Goal: Task Accomplishment & Management: Use online tool/utility

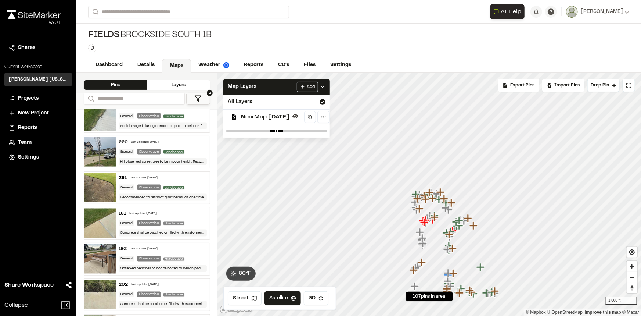
scroll to position [568, 0]
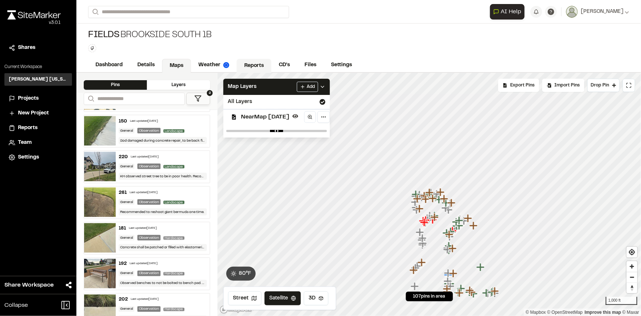
click at [253, 64] on link "Reports" at bounding box center [254, 66] width 35 height 14
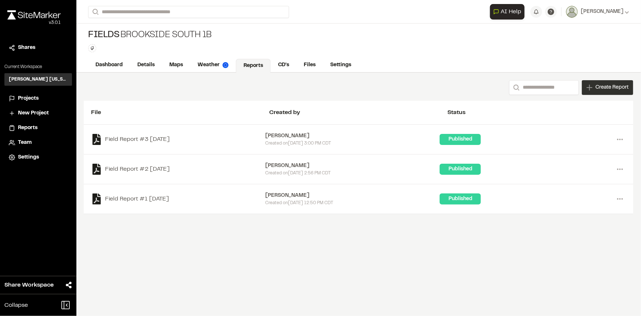
click at [599, 91] on span "Create Report" at bounding box center [612, 87] width 33 height 8
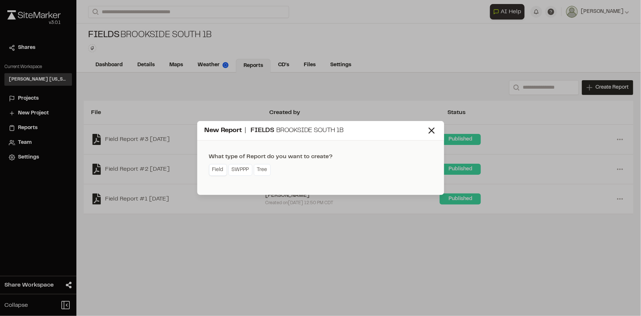
click at [216, 169] on link "Field" at bounding box center [218, 170] width 18 height 12
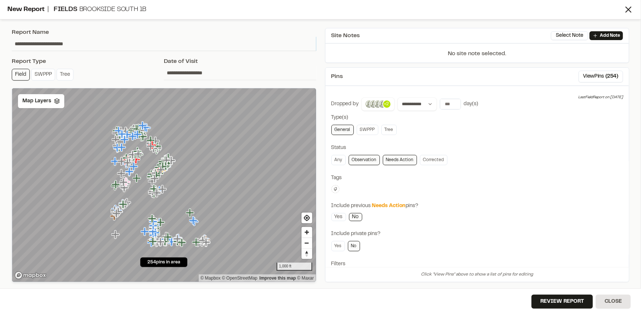
drag, startPoint x: 89, startPoint y: 42, endPoint x: 0, endPoint y: 48, distance: 89.1
click at [0, 48] on div "**********" at bounding box center [320, 158] width 641 height 316
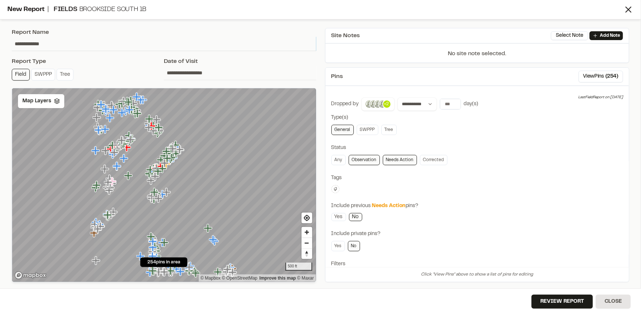
type input "**********"
click at [453, 100] on input "*" at bounding box center [450, 104] width 21 height 10
click at [453, 100] on input "**" at bounding box center [450, 104] width 21 height 10
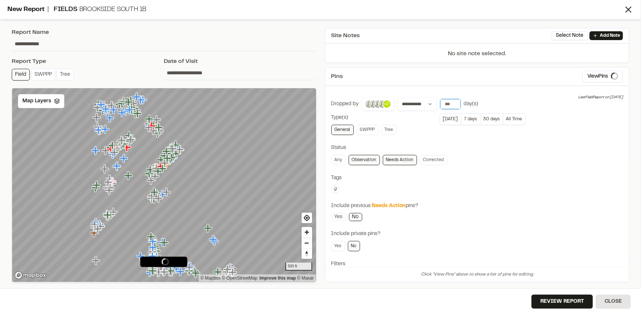
click at [453, 100] on input "**" at bounding box center [450, 104] width 21 height 10
type input "**"
click at [453, 100] on input "**" at bounding box center [450, 104] width 21 height 10
click at [342, 158] on link "Any" at bounding box center [338, 160] width 14 height 10
click at [338, 186] on button at bounding box center [335, 189] width 8 height 8
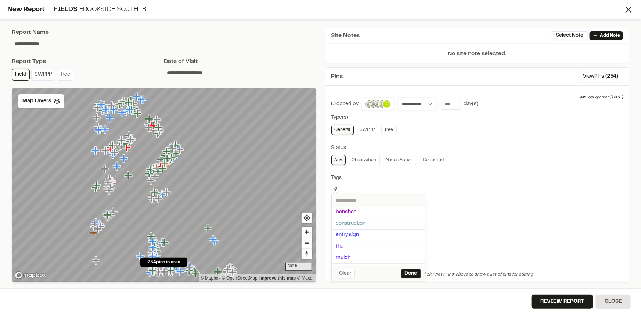
click at [457, 177] on div at bounding box center [320, 158] width 641 height 316
click at [25, 76] on link "Field" at bounding box center [21, 75] width 18 height 12
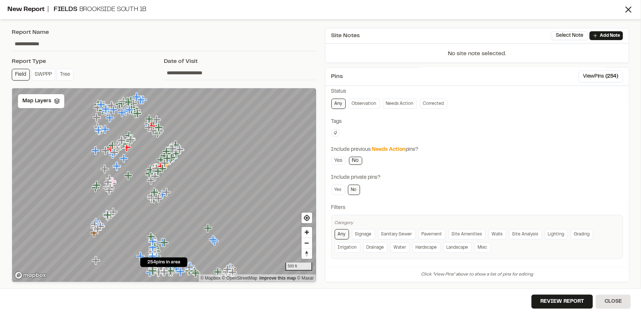
scroll to position [57, 0]
drag, startPoint x: 51, startPoint y: 42, endPoint x: 4, endPoint y: 48, distance: 48.1
click at [4, 48] on div "**********" at bounding box center [320, 158] width 641 height 316
type input "*********"
click at [525, 140] on div "**********" at bounding box center [477, 148] width 292 height 217
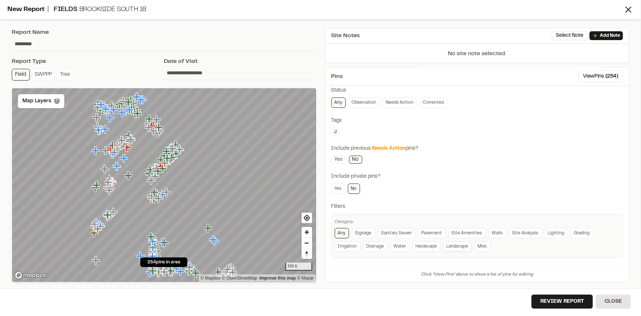
click at [462, 243] on link "Landscape" at bounding box center [457, 246] width 28 height 10
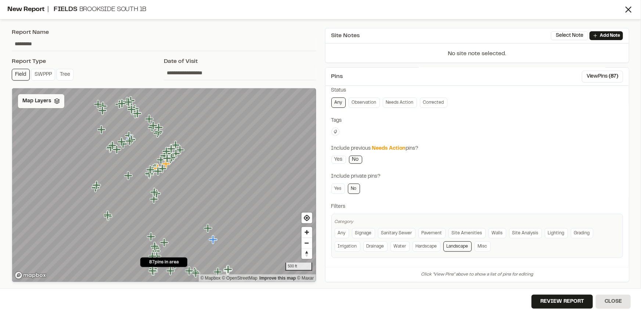
click at [36, 105] on div "Map Layers" at bounding box center [41, 101] width 46 height 14
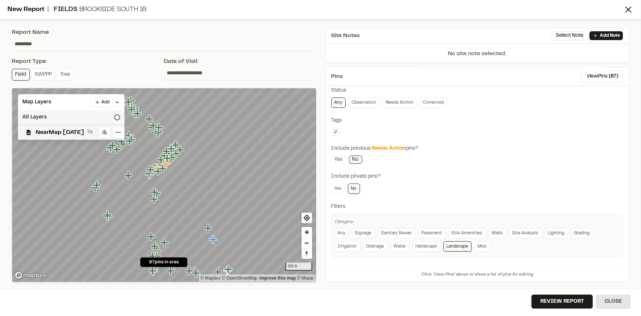
click at [43, 118] on div "All Layers" at bounding box center [71, 117] width 107 height 14
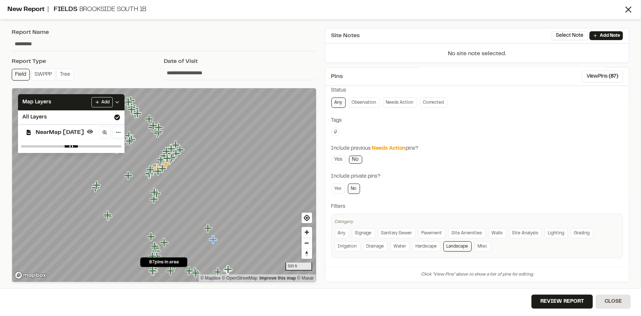
click at [468, 178] on div "Include private pins?" at bounding box center [477, 176] width 292 height 8
click at [421, 247] on link "Hardscape" at bounding box center [427, 246] width 28 height 10
click at [432, 246] on link "Hardscape" at bounding box center [427, 246] width 28 height 10
click at [355, 245] on link "Irrigation" at bounding box center [348, 246] width 26 height 10
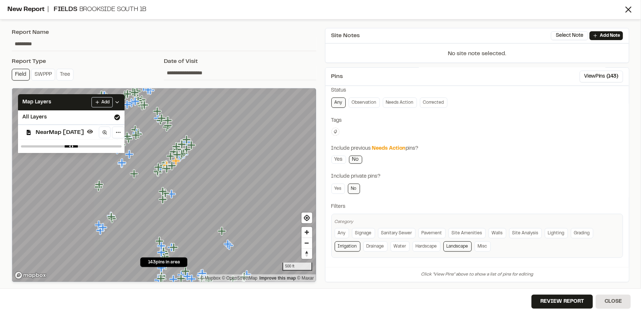
click at [354, 245] on link "Irrigation" at bounding box center [348, 246] width 26 height 10
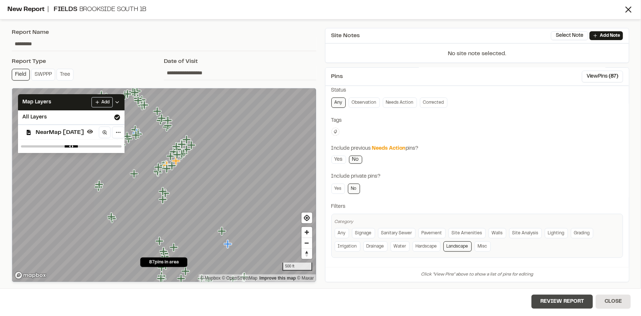
click at [564, 302] on button "Review Report" at bounding box center [562, 301] width 61 height 14
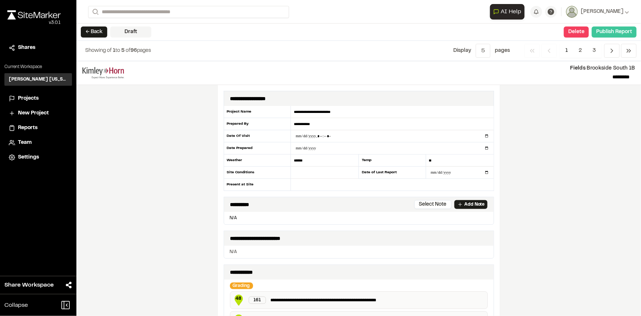
click at [608, 36] on button "Publish Report" at bounding box center [614, 31] width 45 height 11
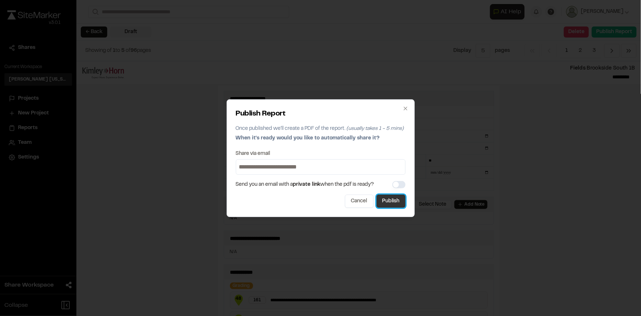
click at [396, 205] on button "Publish" at bounding box center [391, 200] width 29 height 13
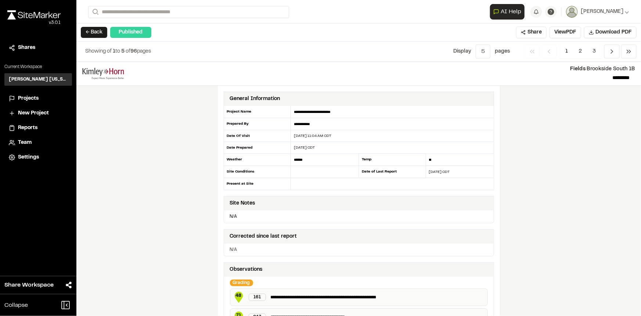
click at [540, 122] on div "**********" at bounding box center [358, 189] width 565 height 254
click at [86, 31] on button "← Back" at bounding box center [94, 32] width 26 height 11
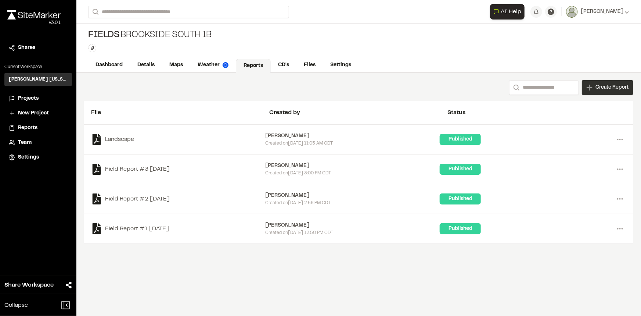
click at [596, 88] on span "Create Report" at bounding box center [612, 87] width 33 height 8
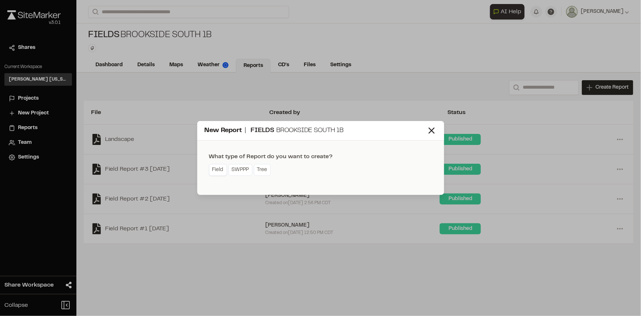
click at [220, 166] on link "Field" at bounding box center [218, 170] width 18 height 12
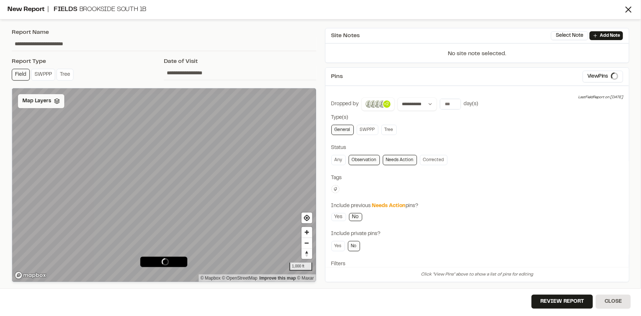
click at [27, 101] on span "Map Layers" at bounding box center [36, 101] width 29 height 8
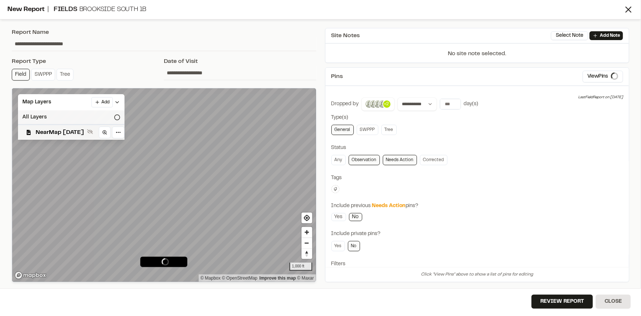
click at [37, 114] on div "All Layers" at bounding box center [71, 117] width 107 height 14
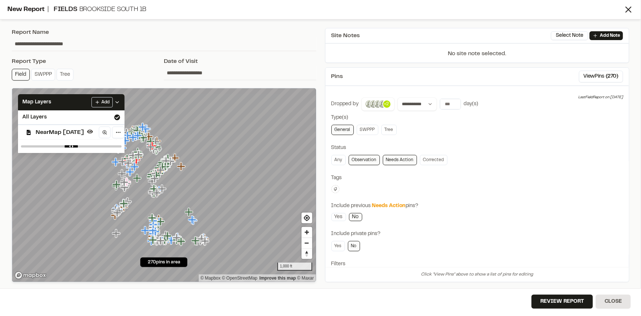
click at [487, 169] on div "**********" at bounding box center [477, 205] width 292 height 217
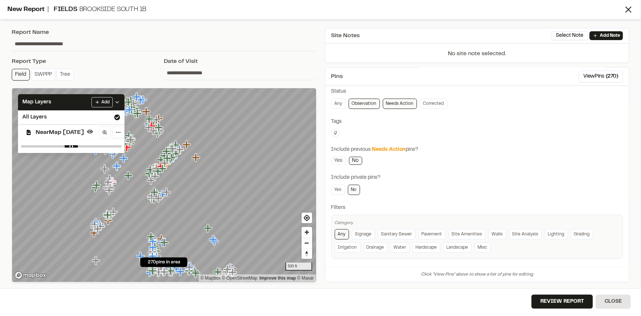
scroll to position [57, 0]
click at [348, 246] on link "Irrigation" at bounding box center [348, 246] width 26 height 10
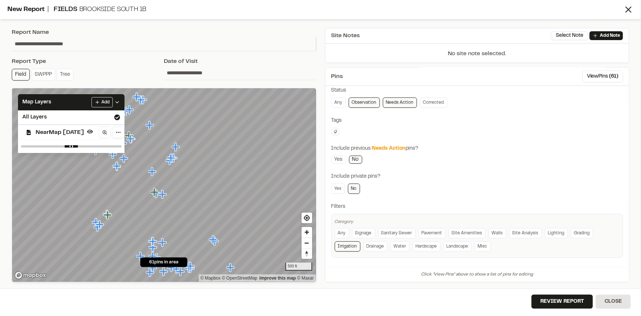
drag, startPoint x: 91, startPoint y: 44, endPoint x: 6, endPoint y: 48, distance: 85.7
click at [6, 48] on div "**********" at bounding box center [320, 158] width 641 height 316
type input "**********"
click at [561, 296] on button "Review Report" at bounding box center [562, 301] width 61 height 14
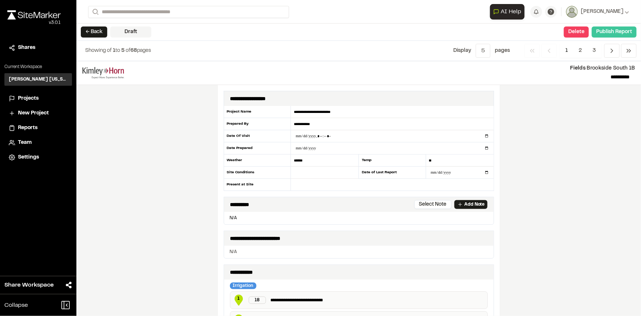
click at [623, 29] on button "Publish Report" at bounding box center [614, 31] width 45 height 11
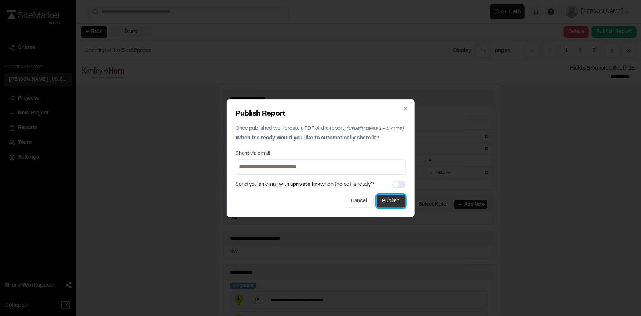
click at [392, 197] on button "Publish" at bounding box center [391, 200] width 29 height 13
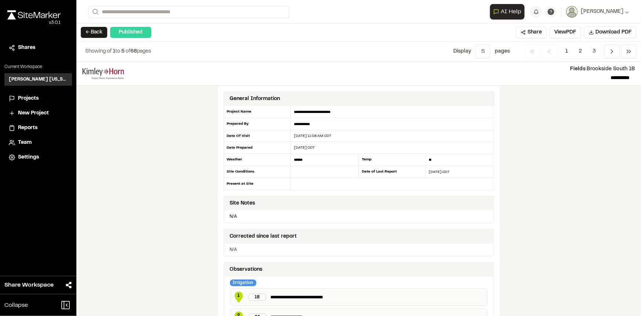
click at [101, 33] on button "← Back" at bounding box center [94, 32] width 26 height 11
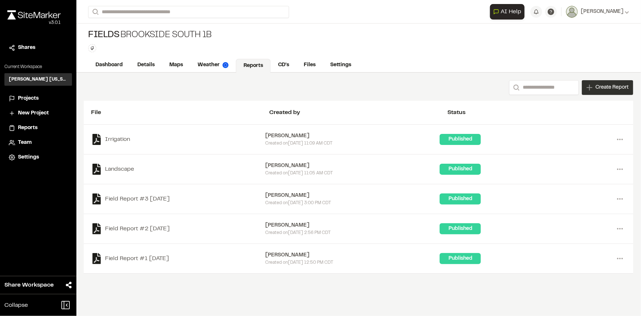
click at [598, 87] on span "Create Report" at bounding box center [612, 87] width 33 height 8
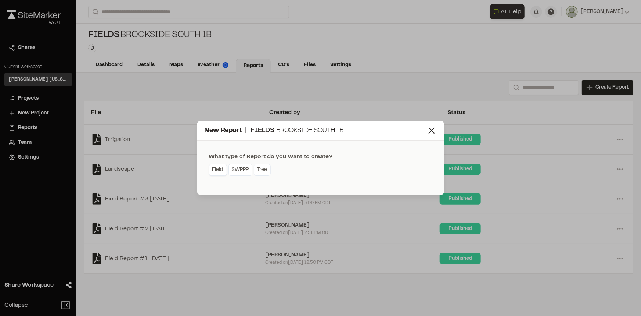
click at [219, 169] on link "Field" at bounding box center [218, 170] width 18 height 12
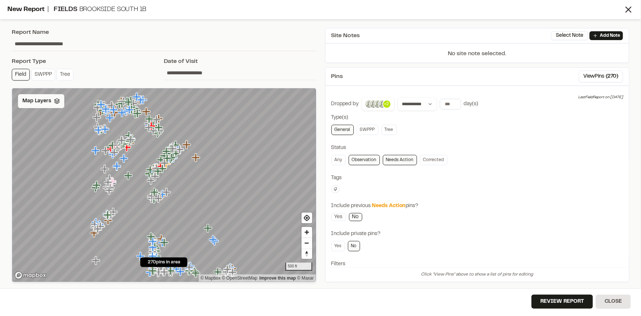
click at [44, 99] on span "Map Layers" at bounding box center [36, 101] width 29 height 8
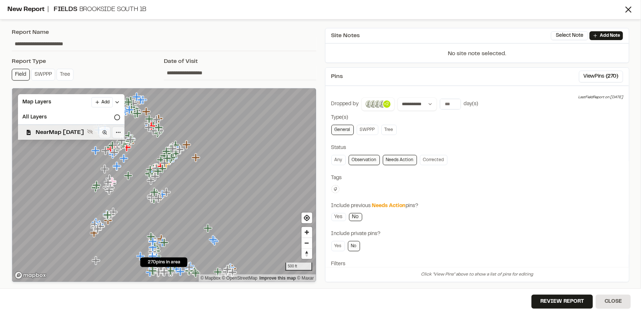
click at [53, 127] on div "NearMap [DATE]" at bounding box center [68, 131] width 112 height 15
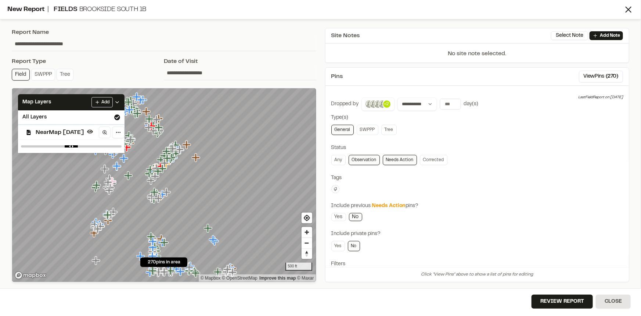
click at [536, 138] on div "**********" at bounding box center [477, 205] width 292 height 217
click at [120, 103] on icon at bounding box center [117, 102] width 6 height 6
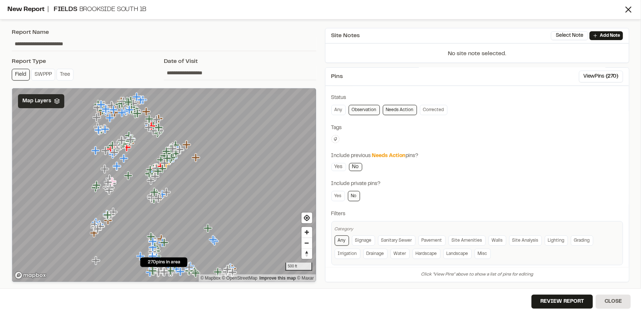
scroll to position [57, 0]
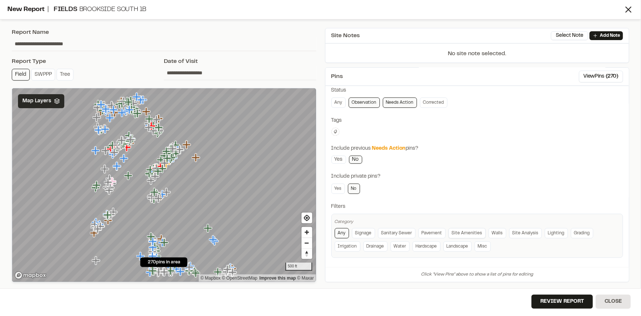
click at [459, 228] on link "Site Amenities" at bounding box center [467, 233] width 37 height 10
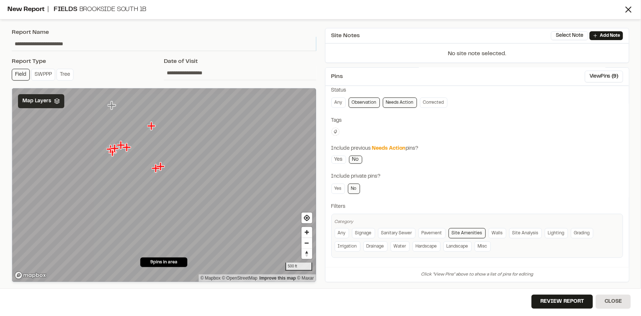
drag, startPoint x: 94, startPoint y: 43, endPoint x: 0, endPoint y: 38, distance: 94.6
click at [0, 38] on div "**********" at bounding box center [320, 158] width 641 height 316
type input "**********"
click at [566, 303] on button "Review Report" at bounding box center [562, 301] width 61 height 14
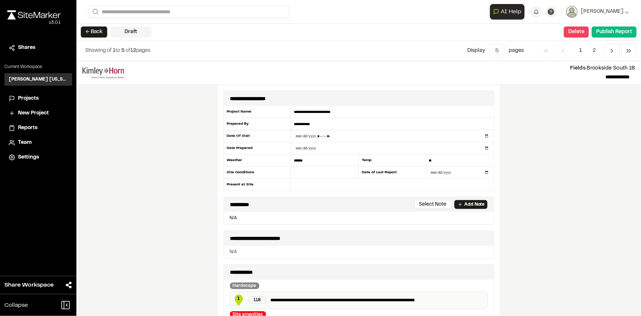
click at [540, 134] on div "**********" at bounding box center [358, 188] width 565 height 255
click at [607, 34] on button "Publish Report" at bounding box center [614, 31] width 45 height 11
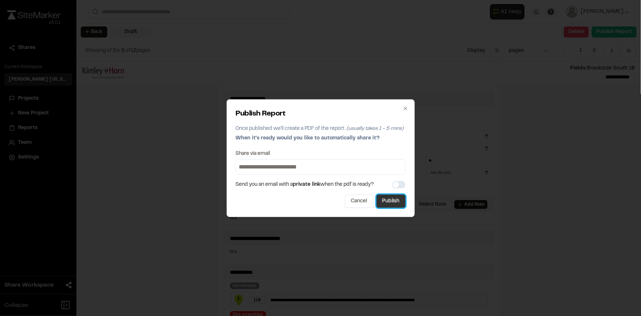
click at [389, 200] on button "Publish" at bounding box center [391, 200] width 29 height 13
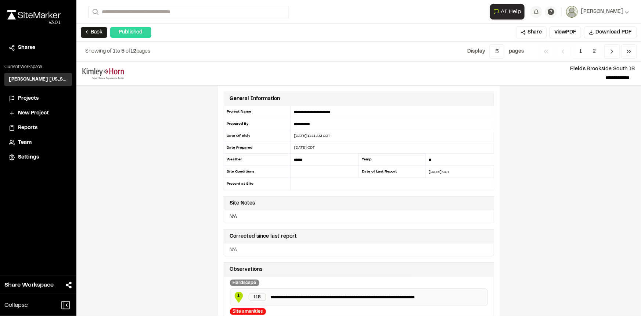
drag, startPoint x: 173, startPoint y: 143, endPoint x: 119, endPoint y: 121, distance: 57.5
click at [173, 143] on div "**********" at bounding box center [358, 189] width 565 height 254
click at [33, 98] on span "Projects" at bounding box center [28, 98] width 21 height 8
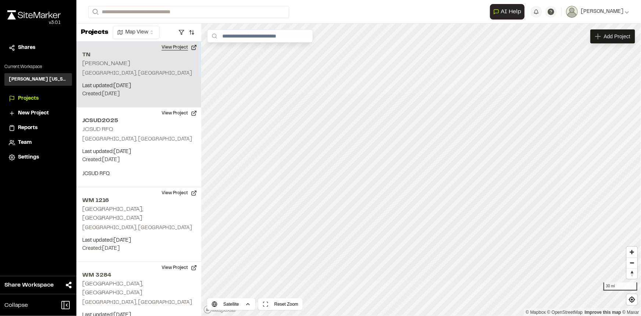
click at [179, 46] on button "View Project" at bounding box center [179, 48] width 44 height 12
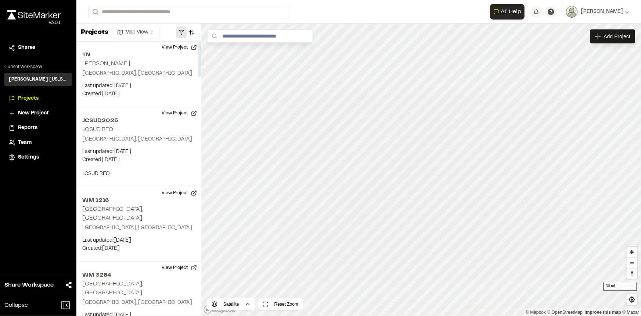
click at [180, 29] on button "button" at bounding box center [181, 32] width 10 height 12
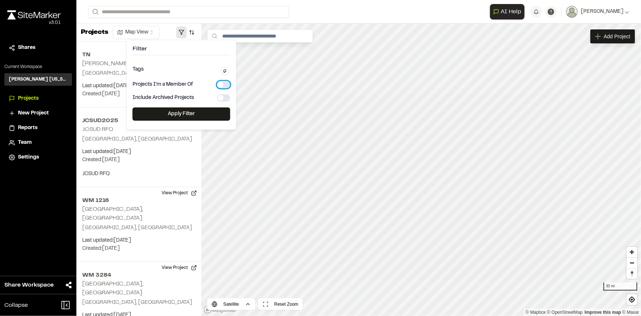
click at [219, 83] on button "button" at bounding box center [223, 84] width 13 height 7
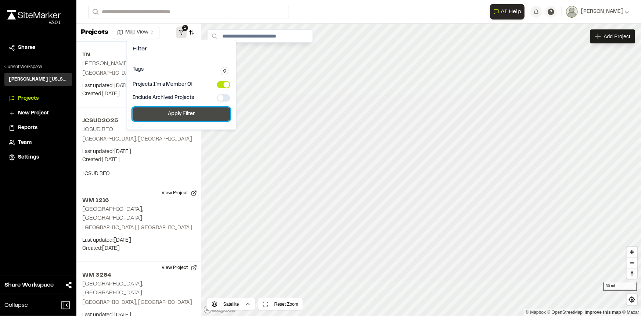
click at [212, 109] on button "Apply Filter" at bounding box center [182, 113] width 98 height 13
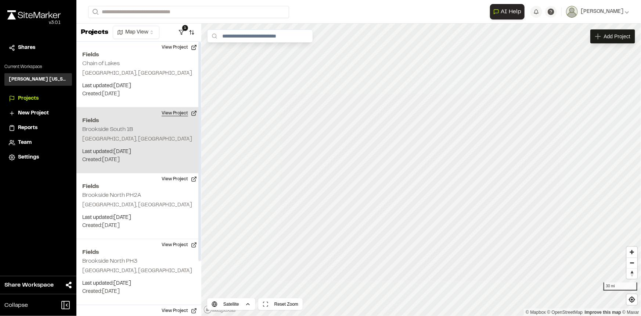
click at [169, 114] on button "View Project" at bounding box center [179, 113] width 44 height 12
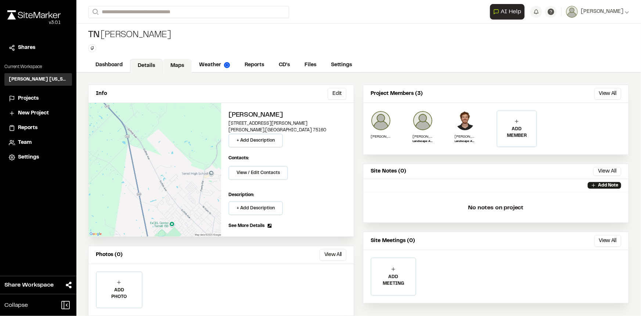
click at [181, 64] on link "Maps" at bounding box center [177, 66] width 29 height 14
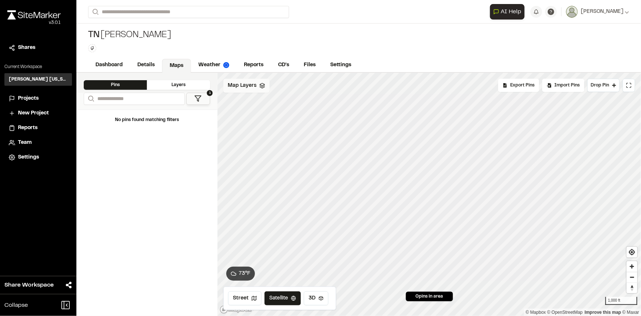
click at [238, 83] on span "Map Layers" at bounding box center [242, 86] width 29 height 8
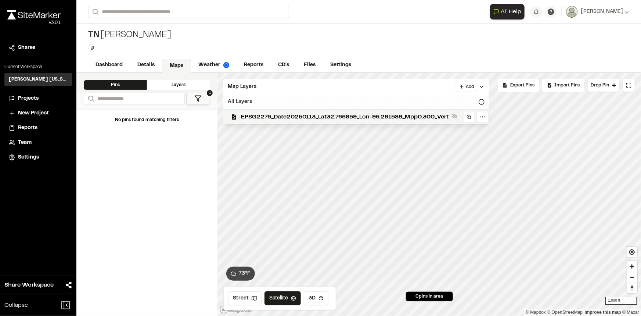
click at [276, 102] on div "All Layers" at bounding box center [356, 102] width 266 height 14
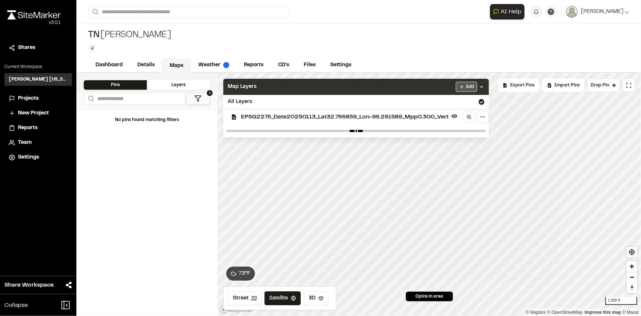
click at [472, 84] on html "**********" at bounding box center [320, 158] width 641 height 316
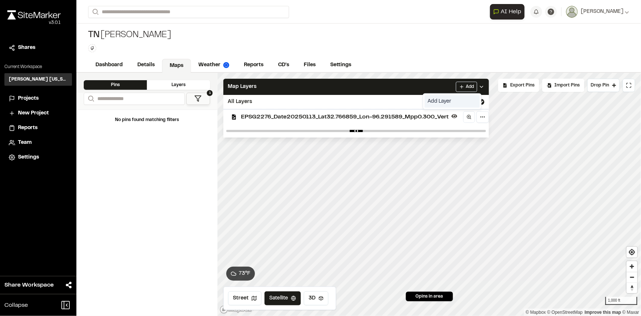
click at [442, 100] on link "Add Layer" at bounding box center [452, 101] width 55 height 12
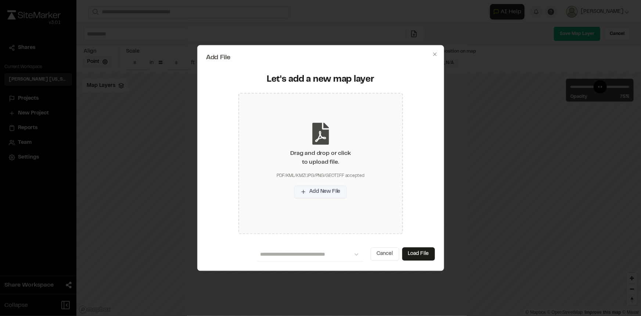
click at [334, 197] on button "Add New File" at bounding box center [320, 191] width 52 height 13
click at [437, 54] on icon "button" at bounding box center [435, 54] width 6 height 6
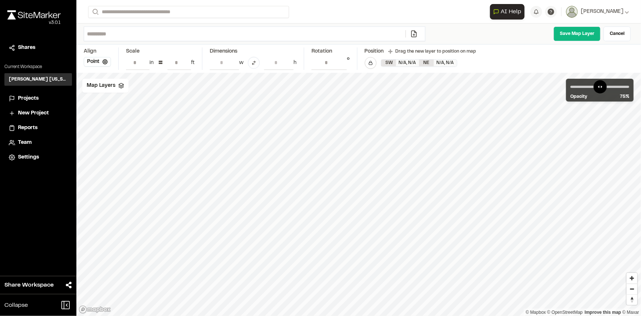
click at [28, 100] on span "Projects" at bounding box center [28, 98] width 21 height 8
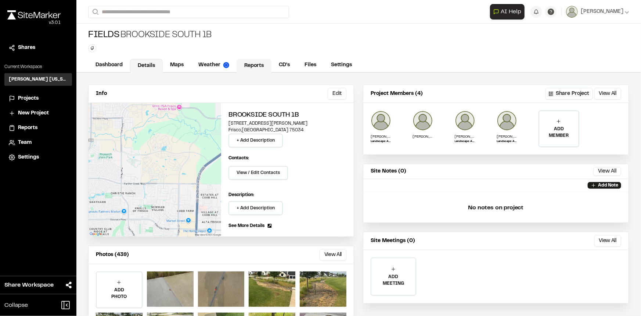
drag, startPoint x: 255, startPoint y: 63, endPoint x: 258, endPoint y: 70, distance: 7.6
click at [256, 63] on link "Reports" at bounding box center [254, 66] width 35 height 14
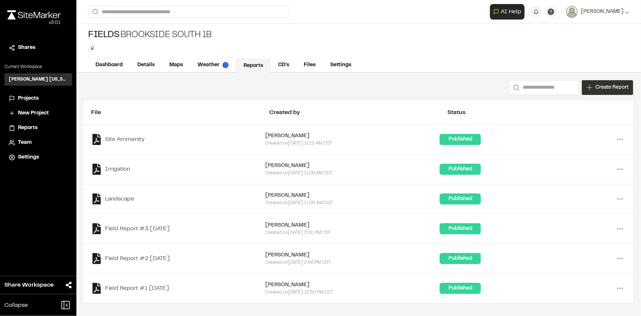
click at [599, 86] on span "Create Report" at bounding box center [612, 87] width 33 height 8
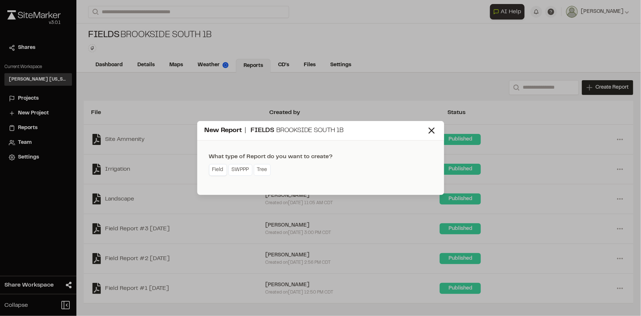
click at [216, 169] on link "Field" at bounding box center [218, 170] width 18 height 12
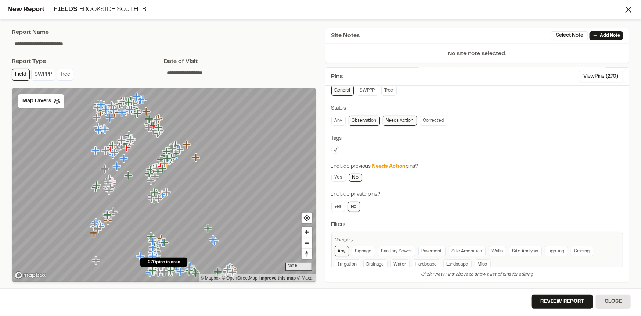
scroll to position [57, 0]
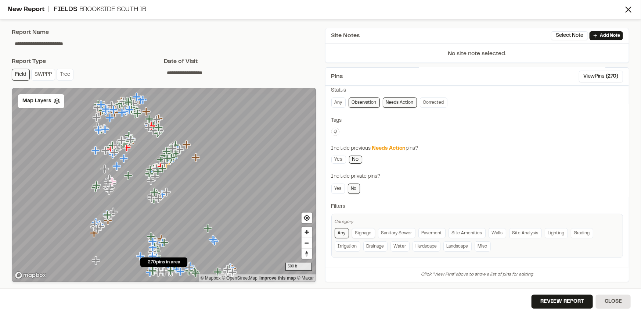
click at [366, 230] on link "Signage" at bounding box center [363, 233] width 23 height 10
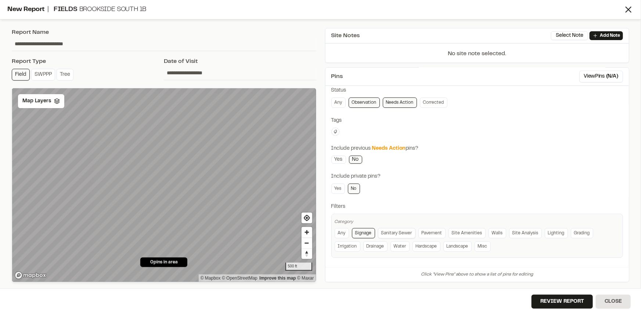
click at [395, 230] on link "Sanitary Sewer" at bounding box center [396, 233] width 37 height 10
click at [434, 229] on link "Pavement" at bounding box center [431, 233] width 27 height 10
click at [493, 231] on link "Walls" at bounding box center [498, 233] width 18 height 10
click at [552, 231] on link "Lighting" at bounding box center [556, 233] width 23 height 10
click at [427, 231] on link "Pavement" at bounding box center [431, 233] width 27 height 10
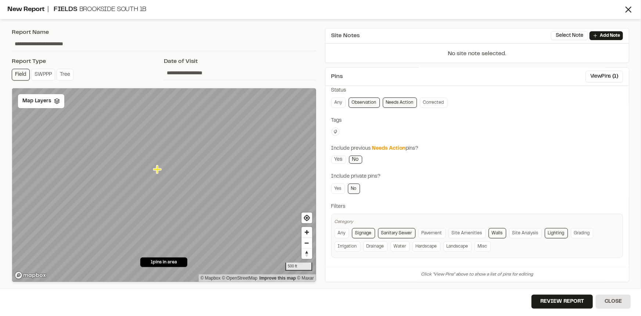
click at [402, 230] on link "Sanitary Sewer" at bounding box center [396, 233] width 37 height 10
click at [368, 231] on link "Signage" at bounding box center [363, 233] width 23 height 10
click at [496, 231] on link "Walls" at bounding box center [498, 233] width 18 height 10
click at [47, 103] on span "Map Layers" at bounding box center [36, 101] width 29 height 8
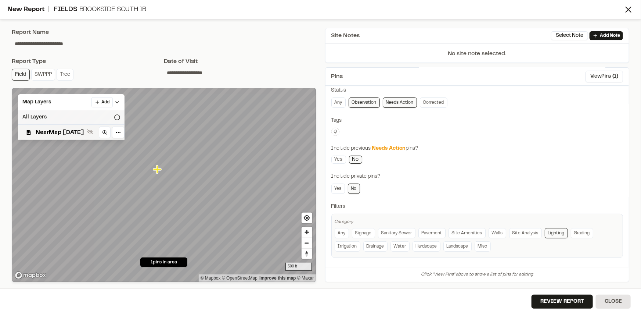
click at [57, 112] on div "All Layers" at bounding box center [71, 117] width 107 height 14
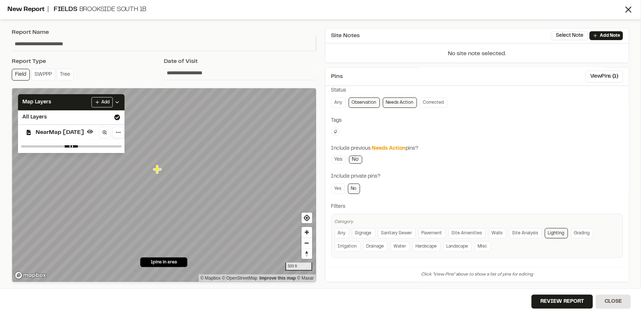
drag, startPoint x: 84, startPoint y: 44, endPoint x: 0, endPoint y: 43, distance: 83.8
click at [0, 43] on div "**********" at bounding box center [320, 158] width 641 height 316
type input "********"
click at [98, 66] on div "Report Type Field SWPPP Tree" at bounding box center [88, 69] width 152 height 25
click at [557, 298] on button "Review Report" at bounding box center [562, 301] width 61 height 14
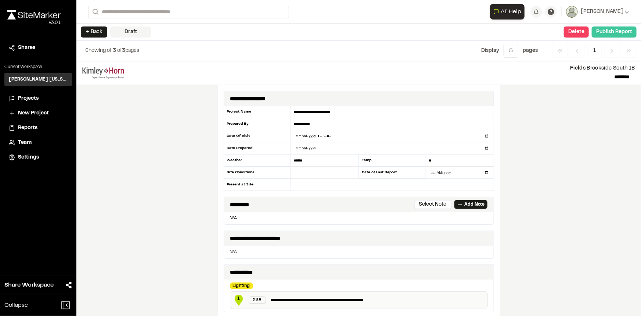
click at [628, 30] on button "Publish Report" at bounding box center [614, 31] width 45 height 11
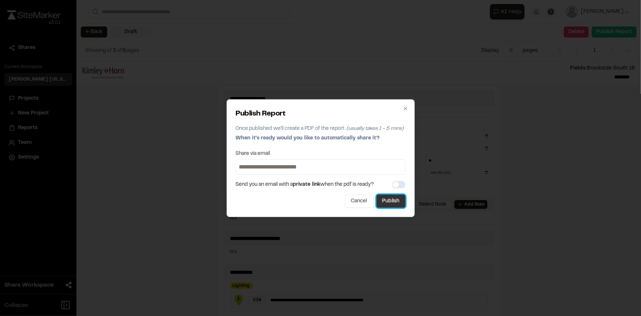
click at [387, 201] on button "Publish" at bounding box center [391, 200] width 29 height 13
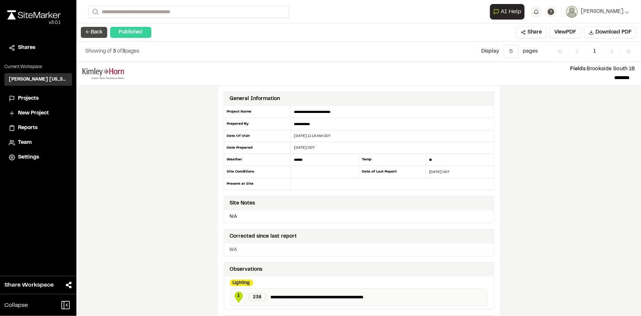
click at [99, 35] on button "← Back" at bounding box center [94, 32] width 26 height 11
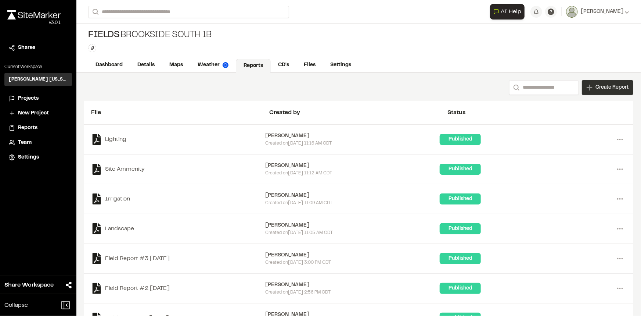
click at [602, 85] on span "Create Report" at bounding box center [612, 87] width 33 height 8
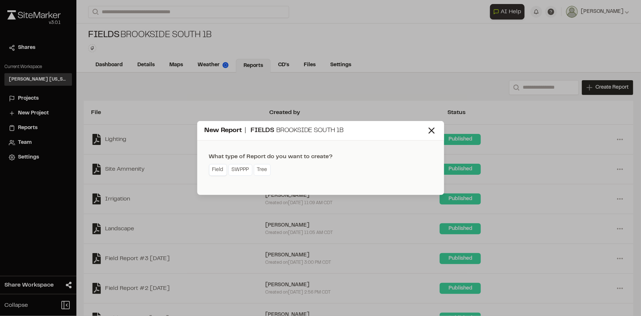
click at [224, 168] on link "Field" at bounding box center [218, 170] width 18 height 12
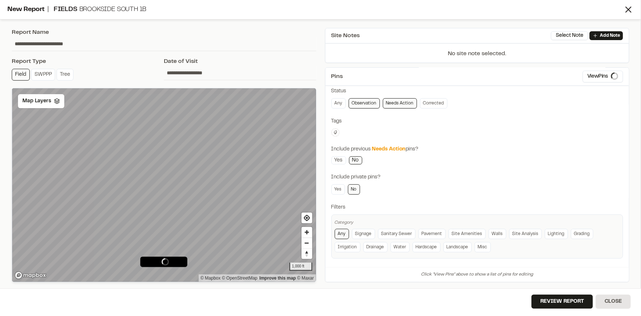
scroll to position [57, 0]
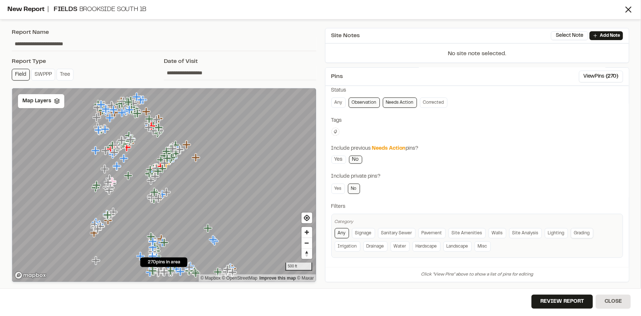
click at [576, 228] on link "Grading" at bounding box center [582, 233] width 22 height 10
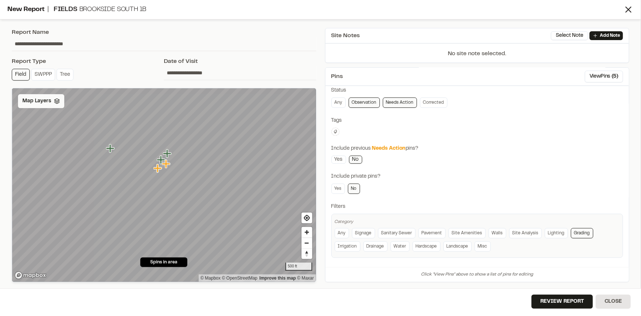
click at [35, 100] on span "Map Layers" at bounding box center [36, 101] width 29 height 8
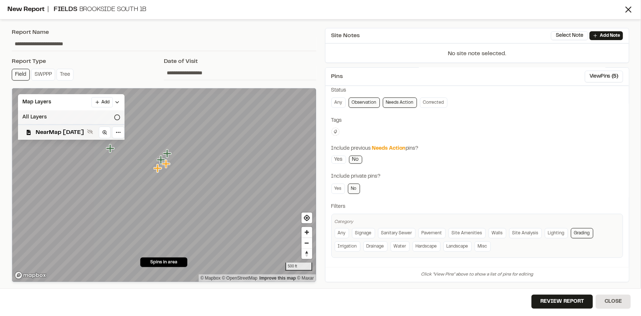
click at [54, 116] on div "All Layers" at bounding box center [71, 117] width 107 height 14
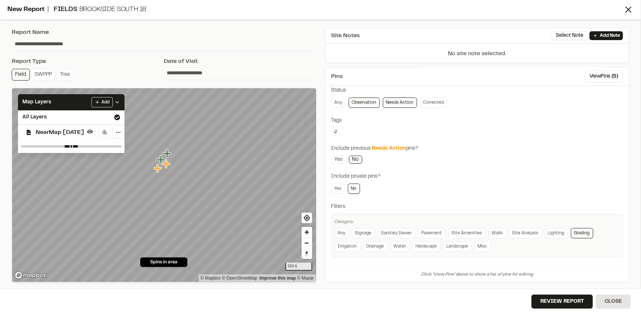
click at [495, 136] on div "**********" at bounding box center [477, 148] width 292 height 217
drag, startPoint x: 75, startPoint y: 43, endPoint x: 11, endPoint y: 44, distance: 63.6
click at [12, 44] on input "**********" at bounding box center [164, 44] width 305 height 14
type input "*******"
click at [564, 301] on button "Review Report" at bounding box center [562, 301] width 61 height 14
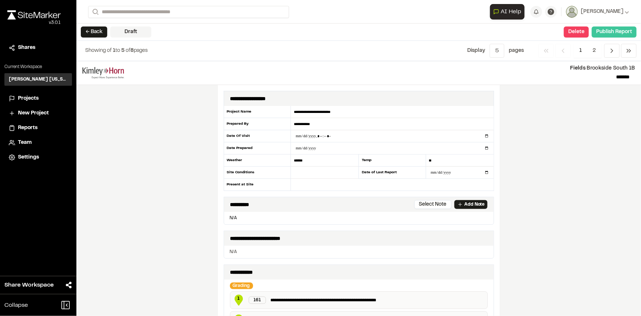
click at [601, 31] on button "Publish Report" at bounding box center [614, 31] width 45 height 11
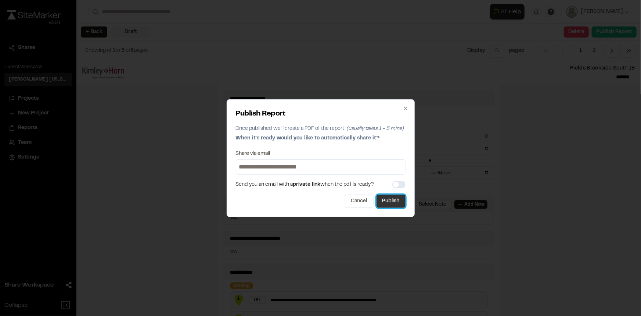
click at [386, 199] on button "Publish" at bounding box center [391, 200] width 29 height 13
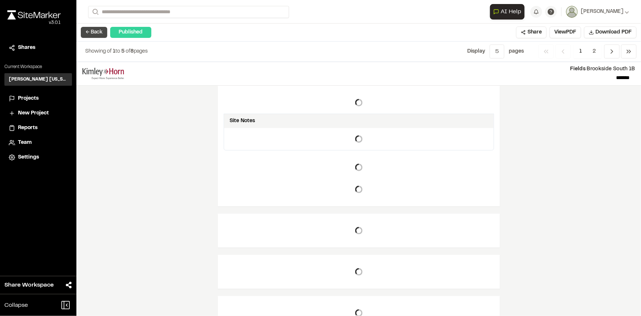
click at [96, 34] on button "← Back" at bounding box center [94, 32] width 26 height 11
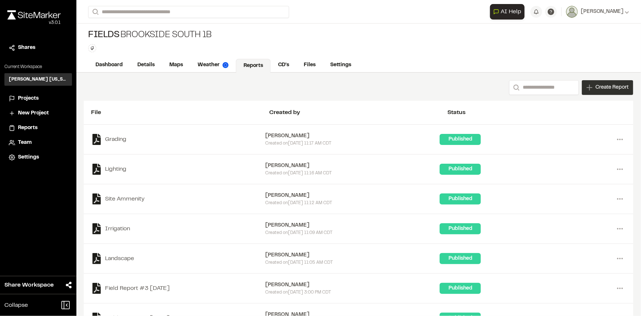
click at [596, 87] on span "Create Report" at bounding box center [612, 87] width 33 height 8
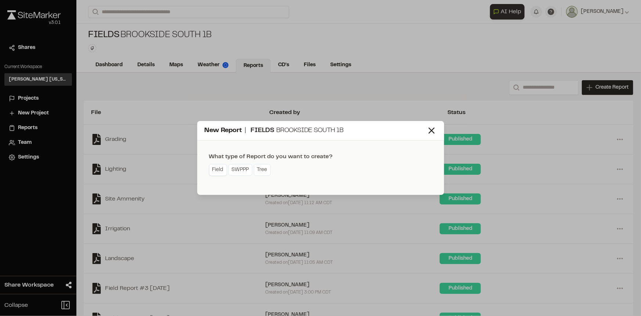
click at [217, 173] on link "Field" at bounding box center [218, 170] width 18 height 12
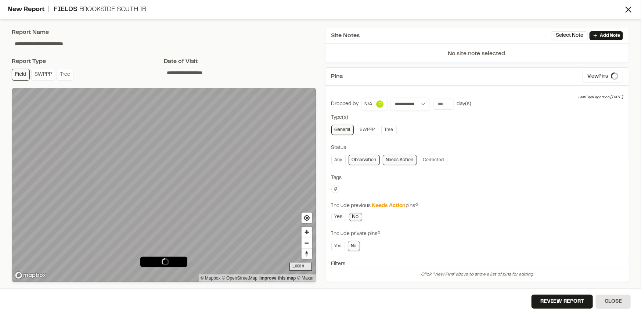
type input "**********"
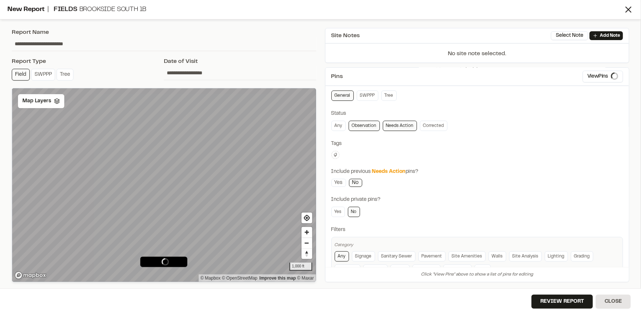
scroll to position [57, 0]
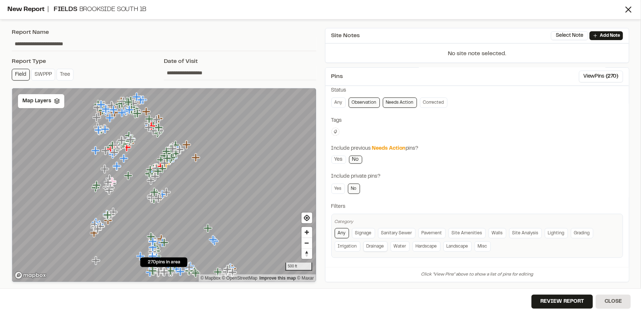
click at [373, 245] on link "Drainage" at bounding box center [375, 246] width 24 height 10
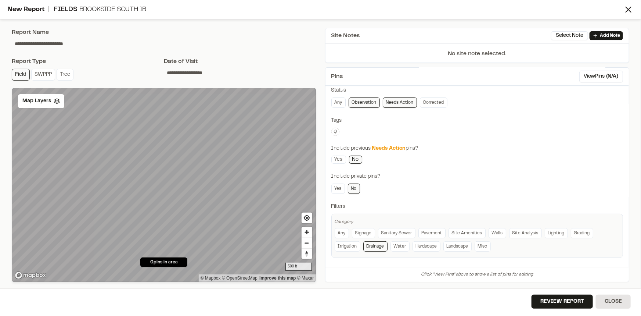
click at [373, 245] on link "Drainage" at bounding box center [375, 246] width 24 height 10
click at [403, 246] on link "Water" at bounding box center [400, 246] width 19 height 10
click at [438, 244] on link "Hardscape" at bounding box center [427, 246] width 28 height 10
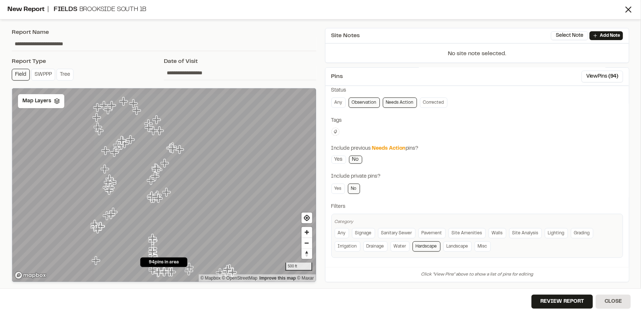
click at [429, 246] on link "Hardscape" at bounding box center [427, 246] width 28 height 10
click at [482, 247] on link "Misc" at bounding box center [483, 246] width 16 height 10
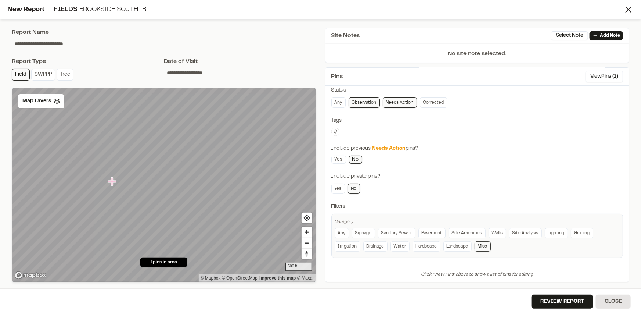
click at [482, 247] on link "Misc" at bounding box center [483, 246] width 16 height 10
click at [429, 243] on link "Hardscape" at bounding box center [427, 246] width 28 height 10
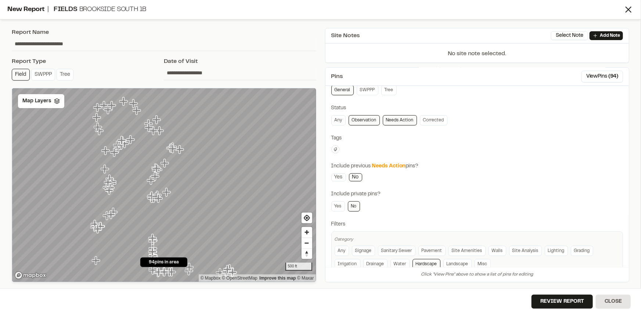
scroll to position [0, 0]
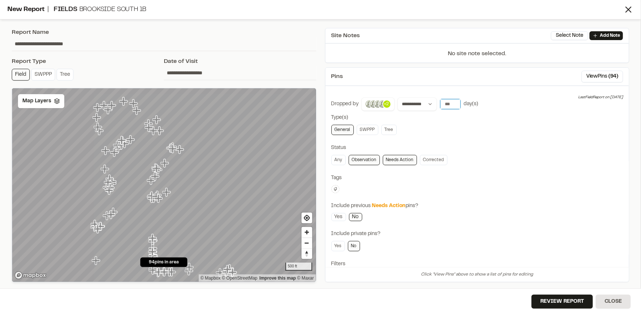
click at [452, 103] on input "*" at bounding box center [450, 104] width 21 height 10
click at [453, 103] on input "*" at bounding box center [450, 104] width 21 height 10
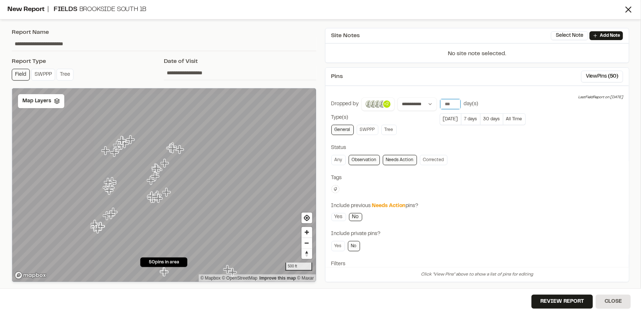
click at [453, 103] on input "*" at bounding box center [450, 104] width 21 height 10
click at [451, 105] on input "*" at bounding box center [450, 104] width 21 height 10
click at [452, 105] on input "*" at bounding box center [450, 104] width 21 height 10
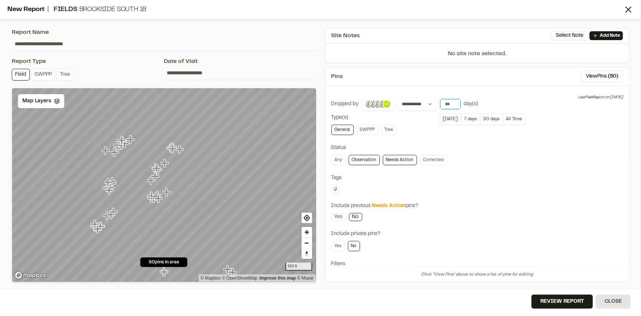
click at [452, 105] on input "*" at bounding box center [450, 104] width 21 height 10
type input "*"
click at [452, 105] on input "*" at bounding box center [450, 104] width 21 height 10
click at [42, 103] on span "Map Layers" at bounding box center [36, 101] width 29 height 8
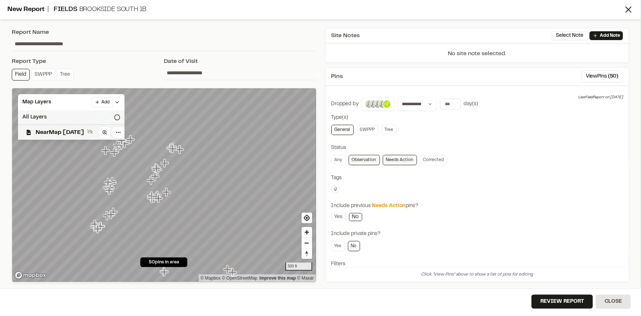
click at [50, 118] on div "All Layers" at bounding box center [71, 117] width 107 height 14
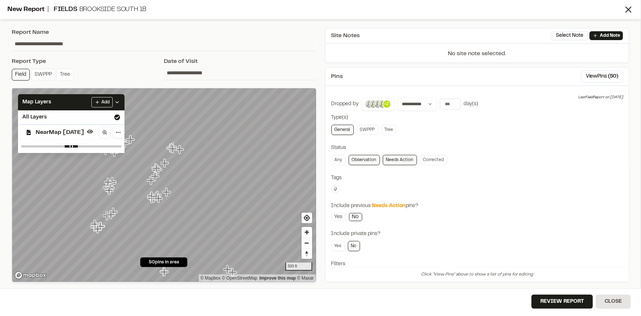
click at [511, 200] on div "**********" at bounding box center [477, 205] width 292 height 217
drag, startPoint x: 90, startPoint y: 44, endPoint x: 7, endPoint y: 47, distance: 83.5
click at [7, 47] on div "**********" at bounding box center [320, 158] width 641 height 316
type input "**********"
click at [569, 299] on button "Review Report" at bounding box center [562, 301] width 61 height 14
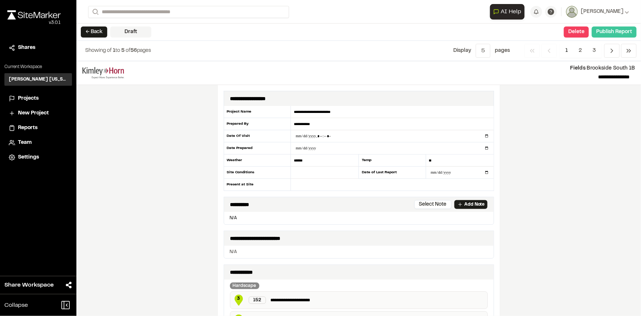
click at [619, 35] on button "Publish Report" at bounding box center [614, 31] width 45 height 11
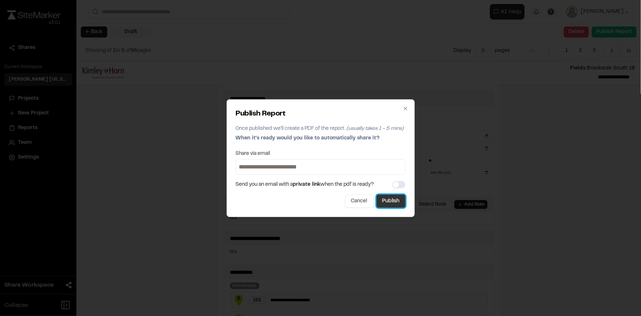
click at [395, 202] on button "Publish" at bounding box center [391, 200] width 29 height 13
